Goal: Task Accomplishment & Management: Use online tool/utility

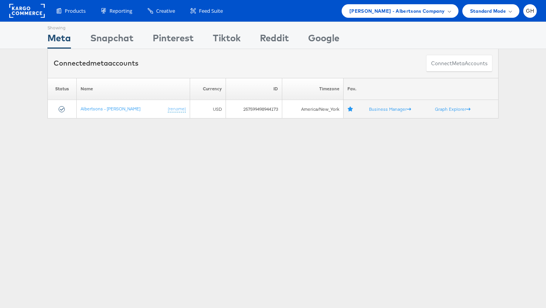
click at [55, 128] on div "Showing Meta Showing [GEOGRAPHIC_DATA] Showing Pinterest Showing Tiktok Showing…" at bounding box center [273, 214] width 546 height 385
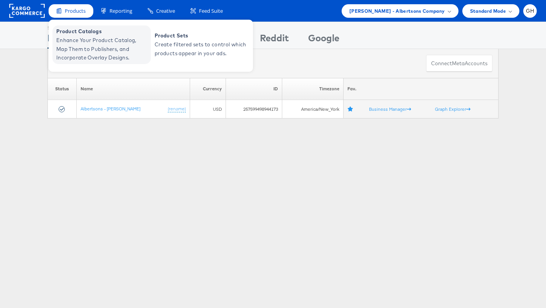
click at [84, 40] on span "Enhance Your Product Catalog, Map Them to Publishers, and Incorporate Overlay D…" at bounding box center [102, 49] width 93 height 26
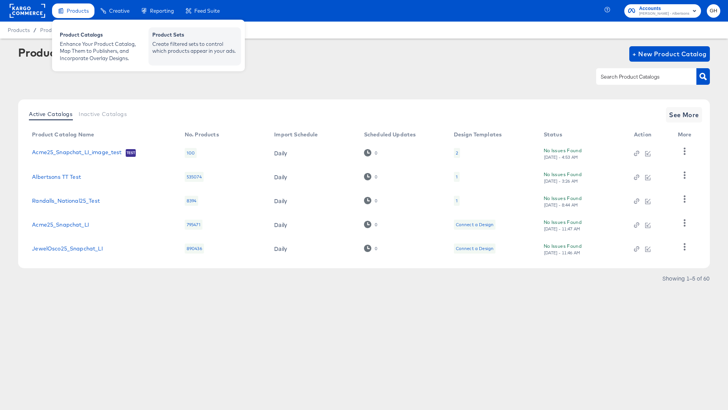
click at [192, 44] on div "Create filtered sets to control which products appear in your ads." at bounding box center [194, 47] width 85 height 14
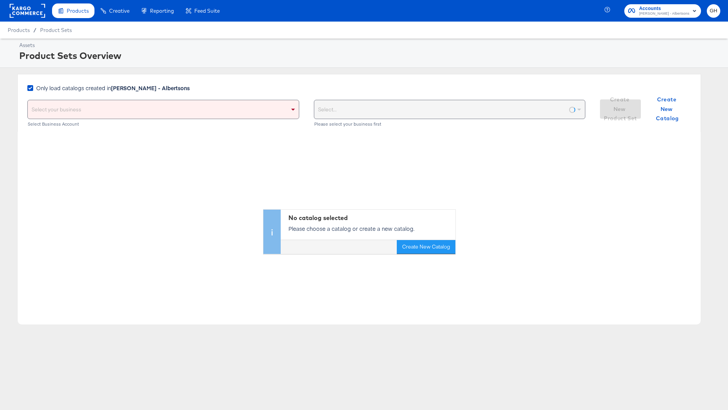
click at [131, 86] on strong "[PERSON_NAME] - Albertsons" at bounding box center [150, 88] width 79 height 8
click at [0, 0] on input "Only load catalogs created in [PERSON_NAME] - Albertsons" at bounding box center [0, 0] width 0 height 0
click at [131, 113] on div "Select your business" at bounding box center [163, 109] width 271 height 19
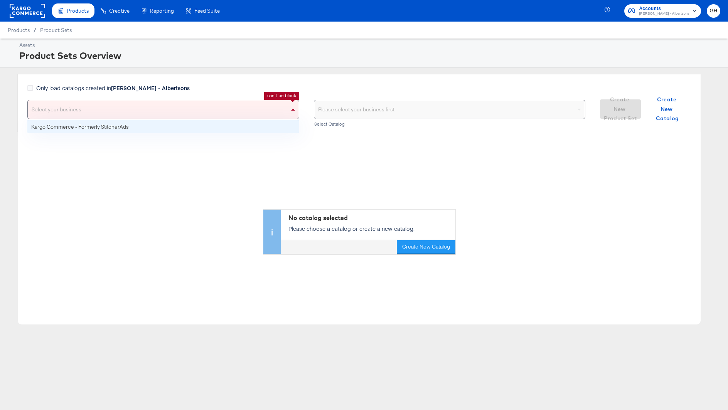
drag, startPoint x: 131, startPoint y: 130, endPoint x: 173, endPoint y: 130, distance: 42.0
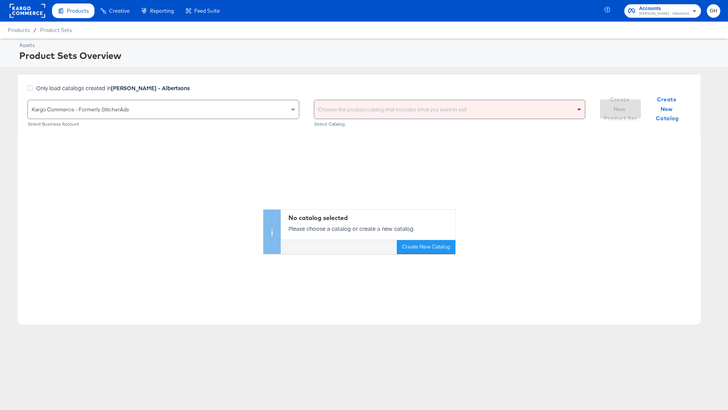
click at [357, 114] on div "Choose the product catalog that includes what you want to sell" at bounding box center [449, 109] width 271 height 19
type input "[PERSON_NAME]"
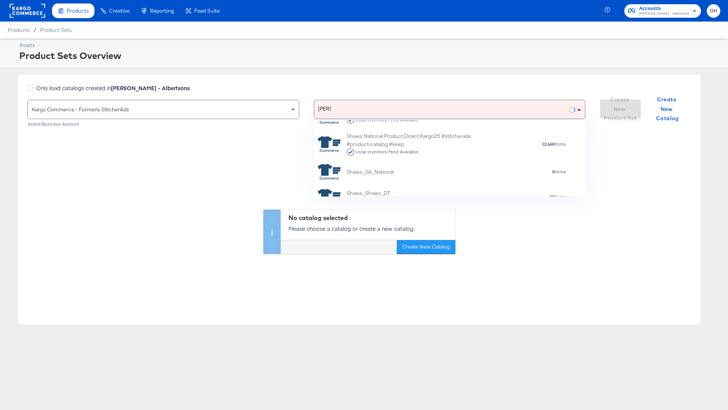
scroll to position [67, 0]
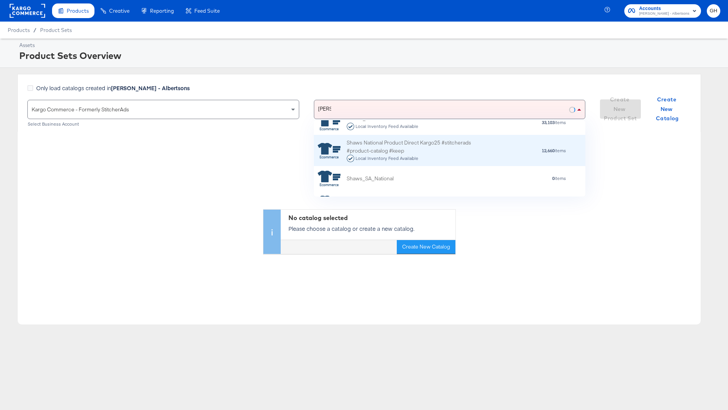
click at [395, 145] on div "Shaws National Product Direct Kargo25 #stitcherads #product-catalog #keep Local…" at bounding box center [414, 151] width 135 height 24
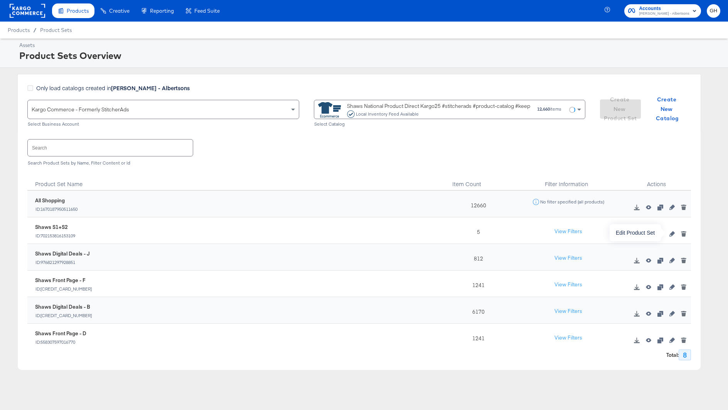
click at [667, 234] on button "button" at bounding box center [672, 233] width 12 height 5
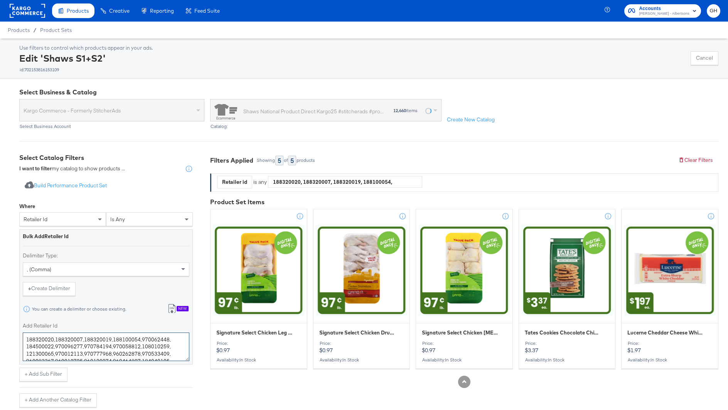
click at [101, 333] on textarea "188320020,188320007,188320019,188100054,970062448,184500022,970096277,970784194…" at bounding box center [106, 347] width 167 height 29
paste textarea "23073500000,23147700000,23061400000,23148600000,23363400000,23011500000,2074500…"
click at [136, 372] on div "+ Add Sub Filter" at bounding box center [105, 375] width 173 height 14
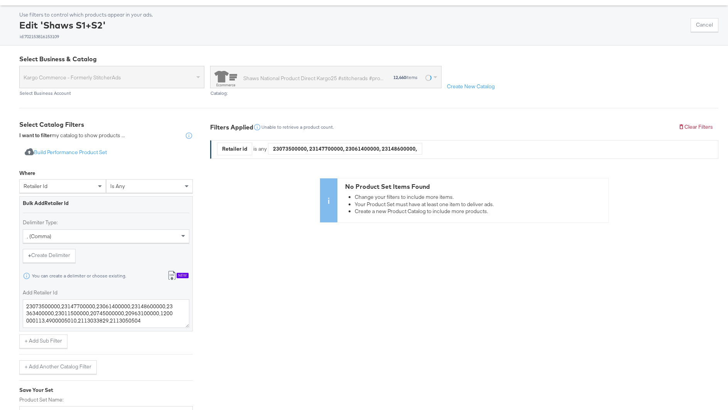
scroll to position [34, 0]
click at [76, 309] on textarea "23073500000,23147700000,23061400000,23148600000,23363400000,23011500000,2074500…" at bounding box center [106, 313] width 167 height 29
paste textarea "970466937,970591130,970460620,970536192,186190017,960267460,970777968,960262878…"
type textarea "970466937,970591130,970460620,970536192,186190017,960267460,970777968,960262878…"
click at [123, 371] on div "+ Add Another Catalog Filter" at bounding box center [105, 363] width 173 height 20
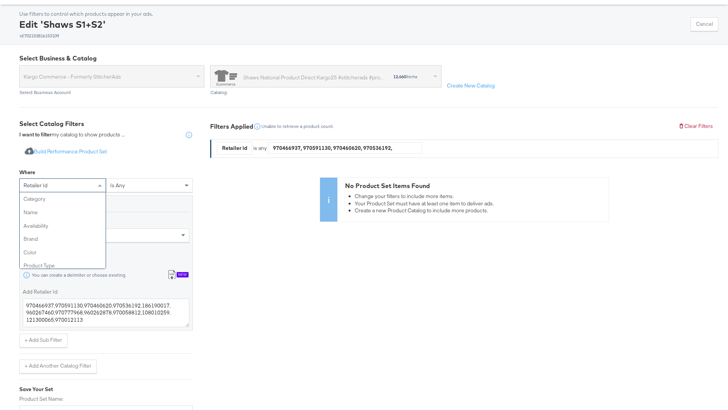
click at [62, 186] on div "retailer id" at bounding box center [63, 185] width 86 height 13
type input "name"
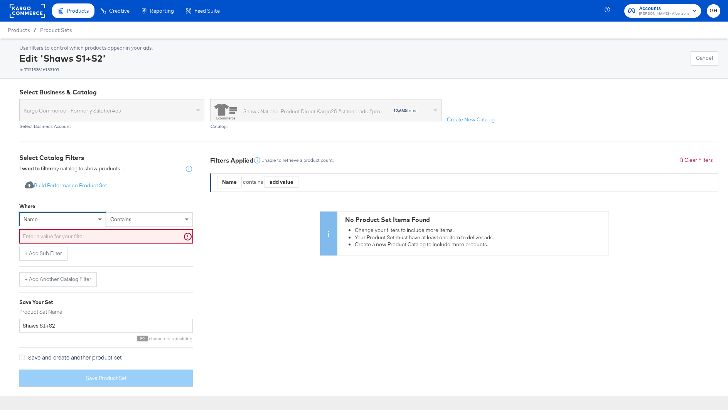
click at [116, 237] on input "text" at bounding box center [105, 236] width 173 height 14
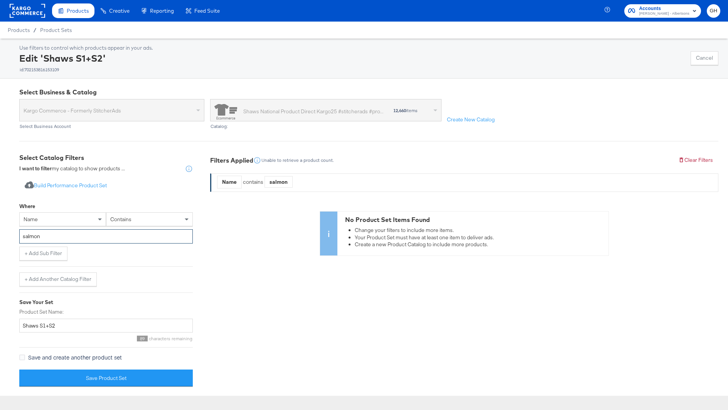
type input "salmon"
click at [153, 261] on div "Where name contains salmon + Add Sub Filter + Add Another Catalog Filter" at bounding box center [105, 242] width 173 height 87
click at [22, 31] on span "Products" at bounding box center [19, 30] width 22 height 6
click at [41, 29] on span "Product Sets" at bounding box center [56, 30] width 32 height 6
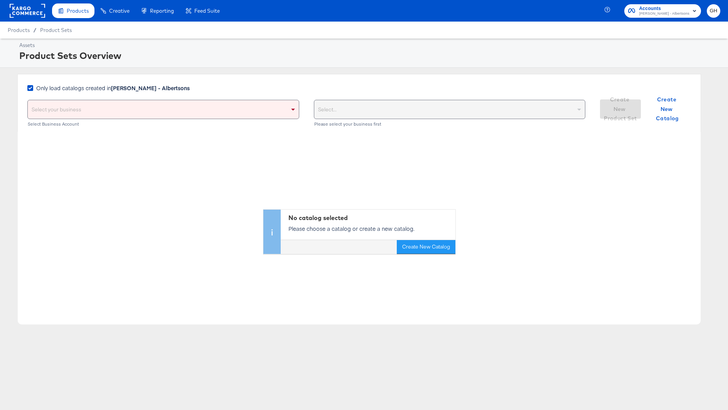
click at [338, 114] on div "Select..." at bounding box center [449, 109] width 271 height 19
click at [83, 86] on span "Only load catalogs created in [PERSON_NAME] - Albertsons" at bounding box center [112, 88] width 153 height 8
click at [0, 0] on input "Only load catalogs created in [PERSON_NAME] - Albertsons" at bounding box center [0, 0] width 0 height 0
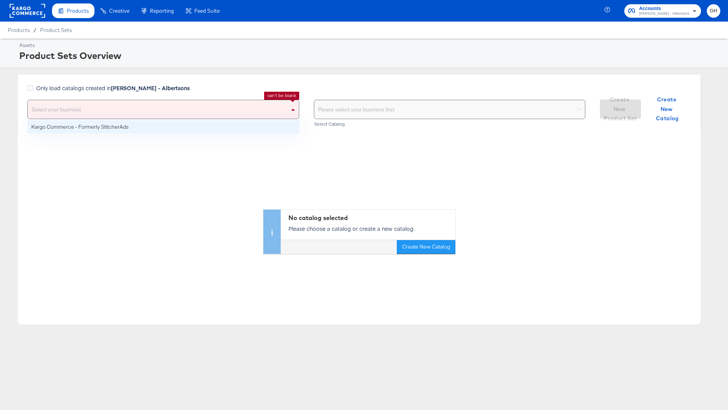
click at [85, 103] on div "Select your business" at bounding box center [163, 109] width 271 height 19
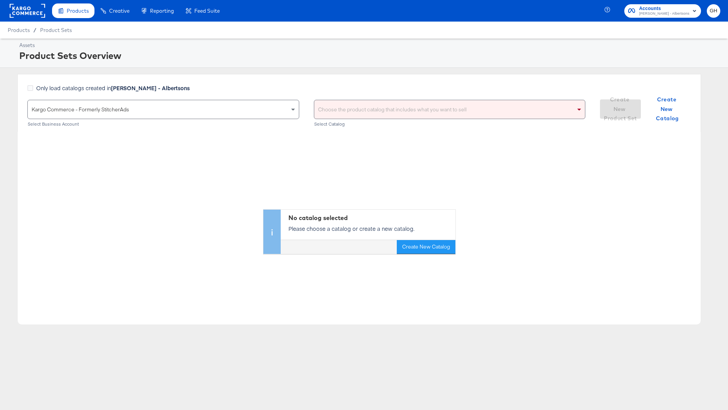
click at [353, 91] on div "Only load catalogs created in [PERSON_NAME] - Albertsons" at bounding box center [306, 92] width 558 height 16
click at [354, 105] on div "Choose the product catalog that includes what you want to sell" at bounding box center [449, 109] width 271 height 19
type input "star"
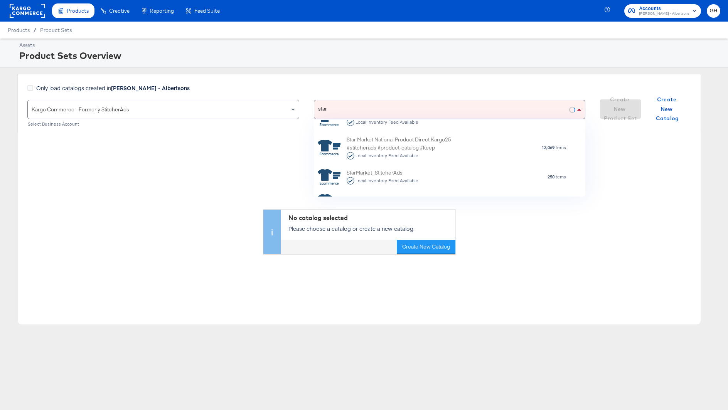
scroll to position [172, 0]
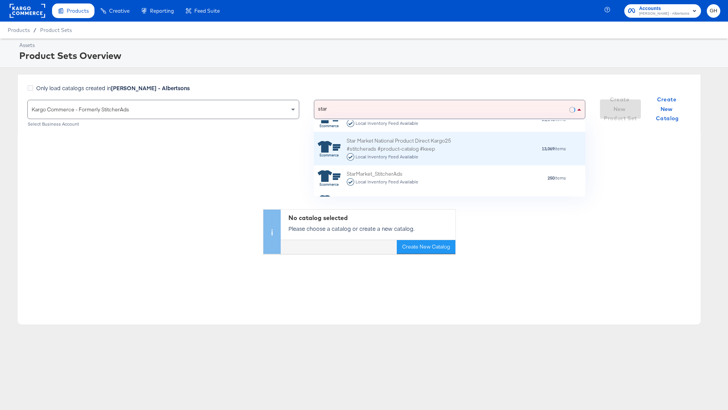
click at [399, 143] on div "Star Market National Product Direct Kargo25 #stitcherads #product-catalog #keep…" at bounding box center [414, 149] width 135 height 24
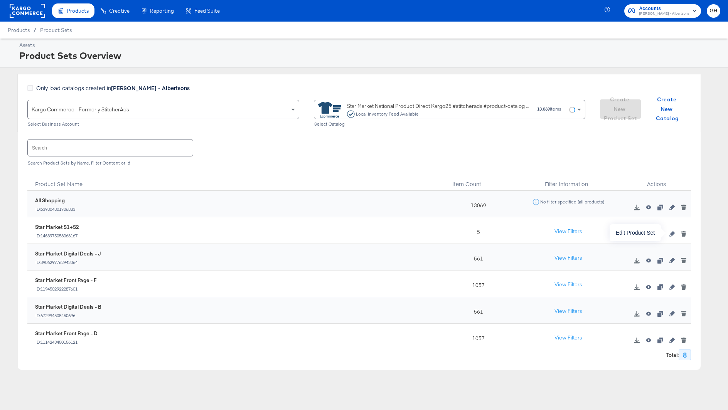
click at [670, 233] on icon "button" at bounding box center [671, 233] width 5 height 5
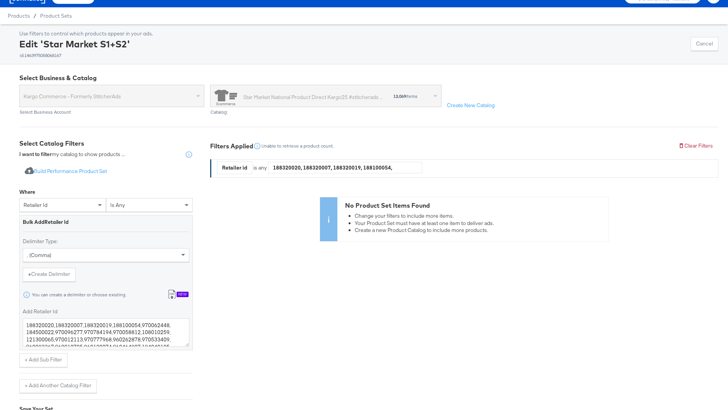
scroll to position [15, 0]
click at [87, 207] on div "retailer id" at bounding box center [63, 204] width 86 height 13
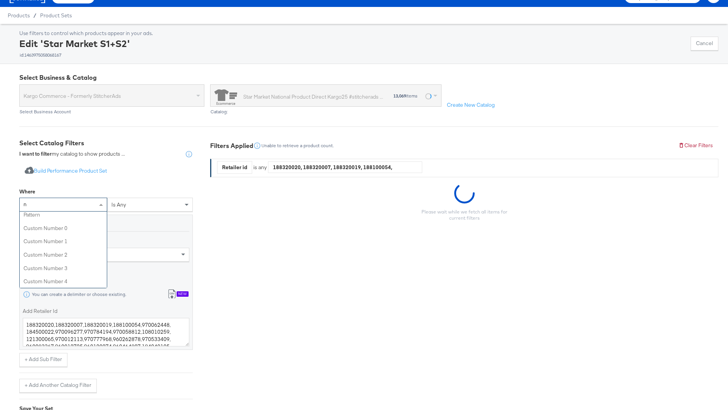
scroll to position [0, 0]
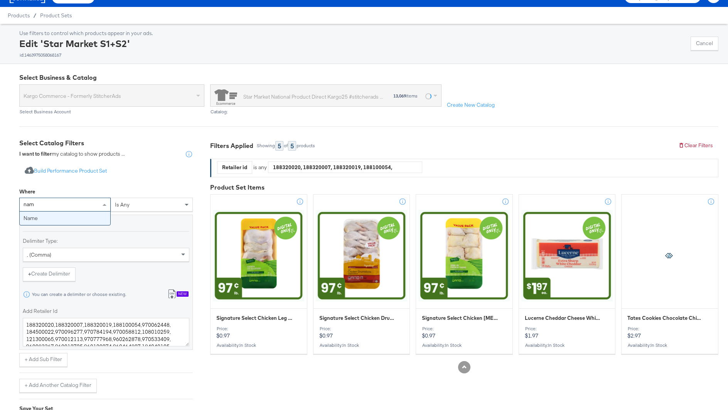
type input "name"
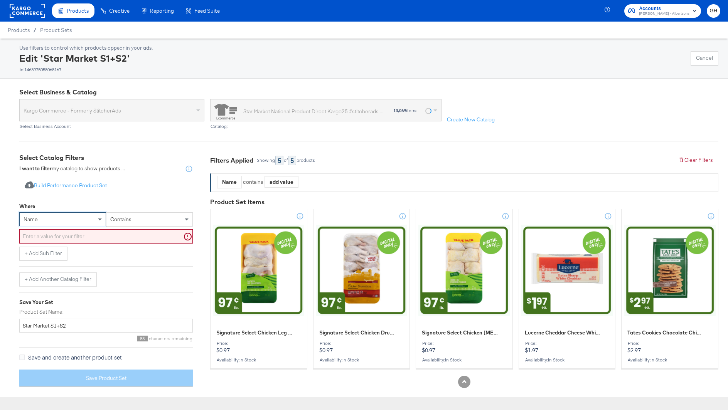
click at [117, 239] on input "text" at bounding box center [105, 236] width 173 height 14
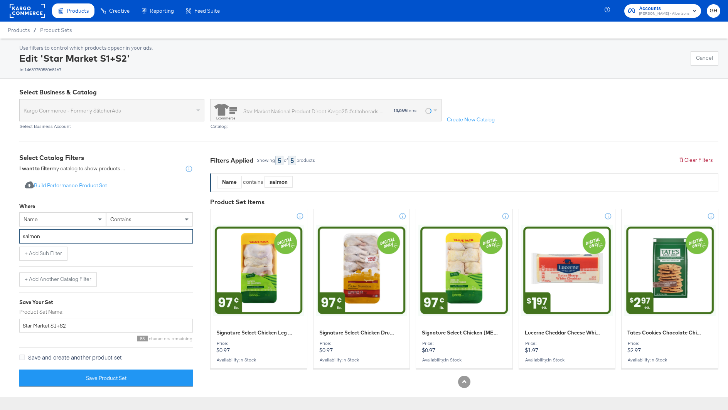
type input "salmon"
click at [166, 183] on div "Import product data from Google Analytics to generate product set Build Perform…" at bounding box center [105, 186] width 173 height 14
